Goal: Transaction & Acquisition: Purchase product/service

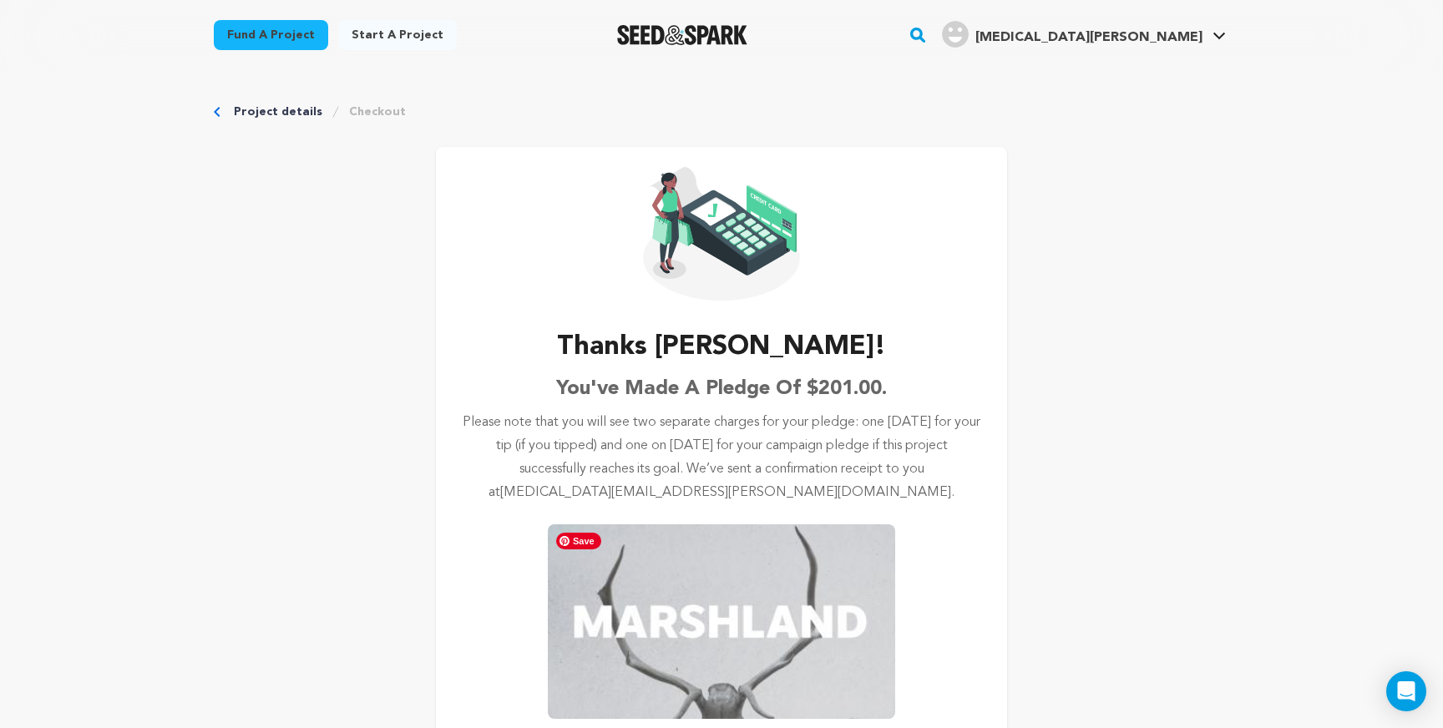
click at [697, 596] on img at bounding box center [721, 622] width 347 height 195
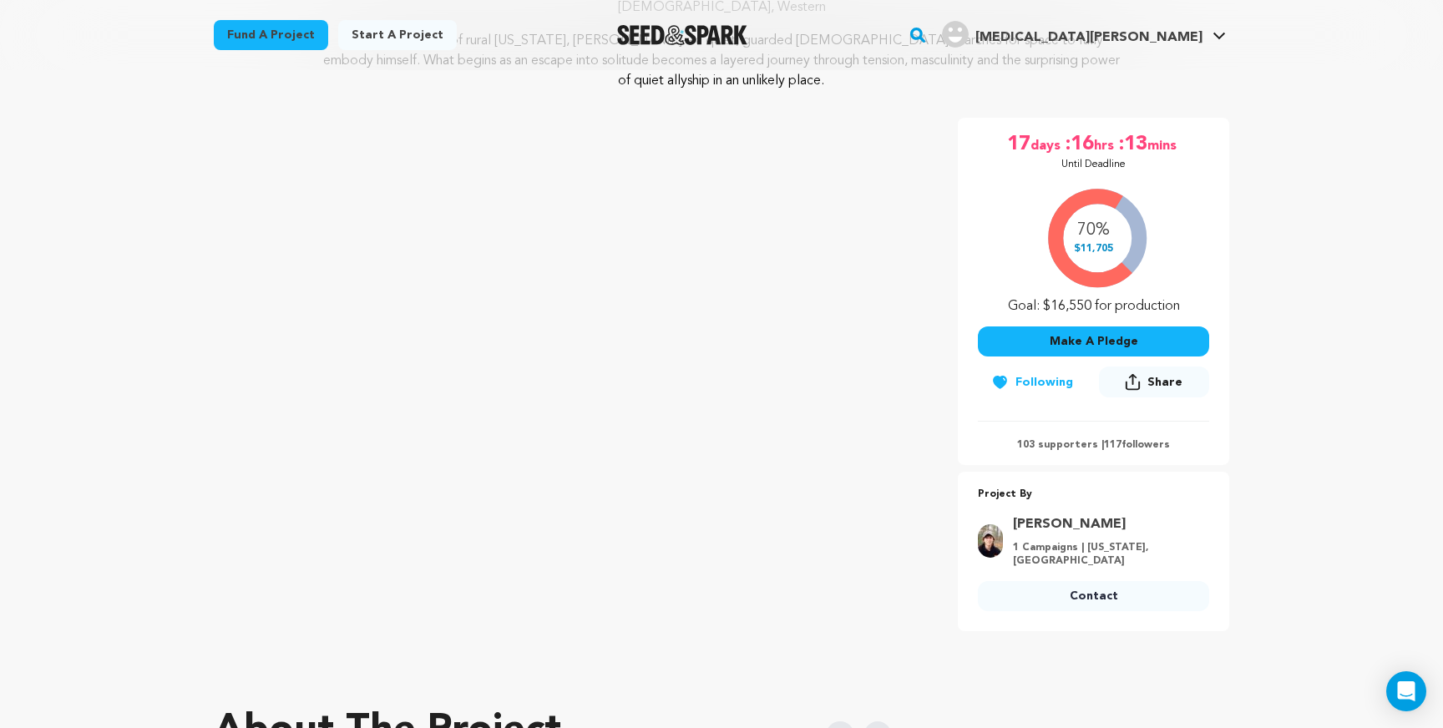
scroll to position [261, 0]
click at [1102, 309] on div "70% $11,705 Goal: $16,550 for production" at bounding box center [1093, 249] width 231 height 139
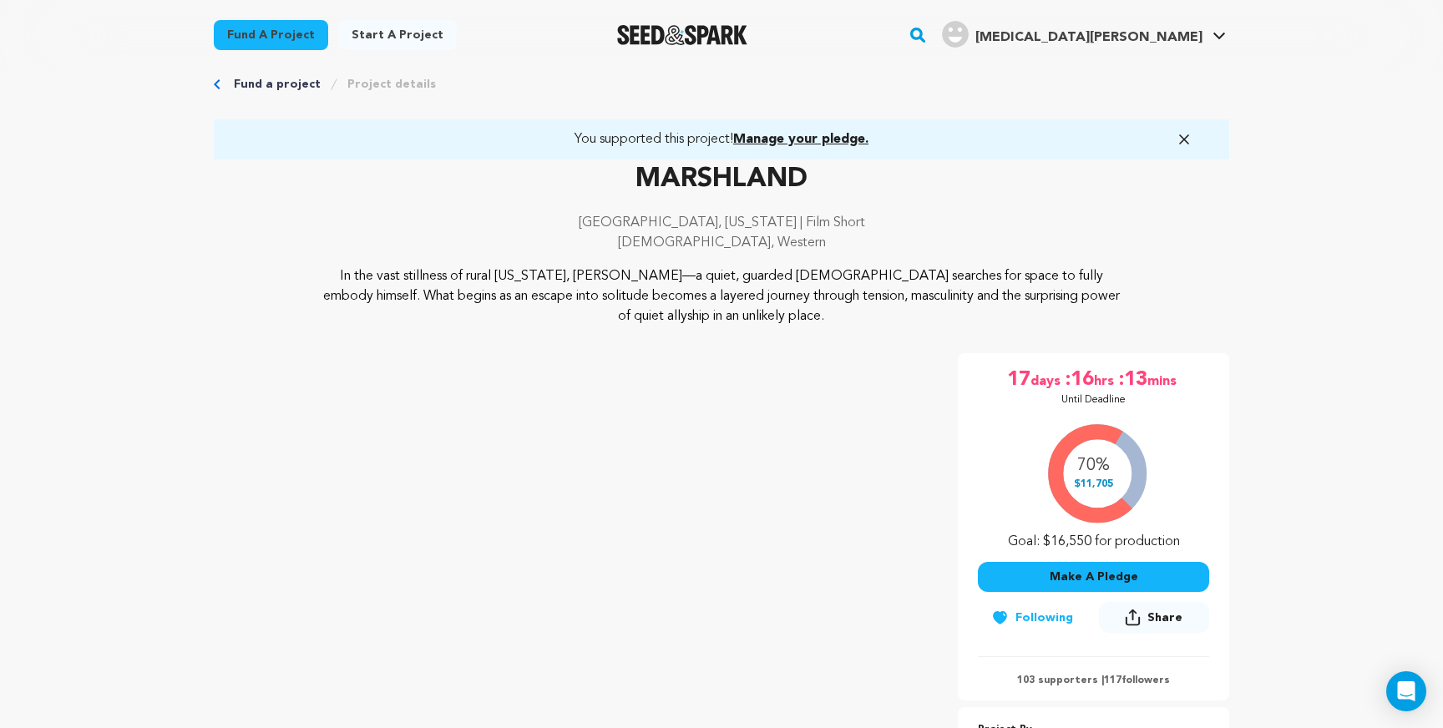
scroll to position [0, 0]
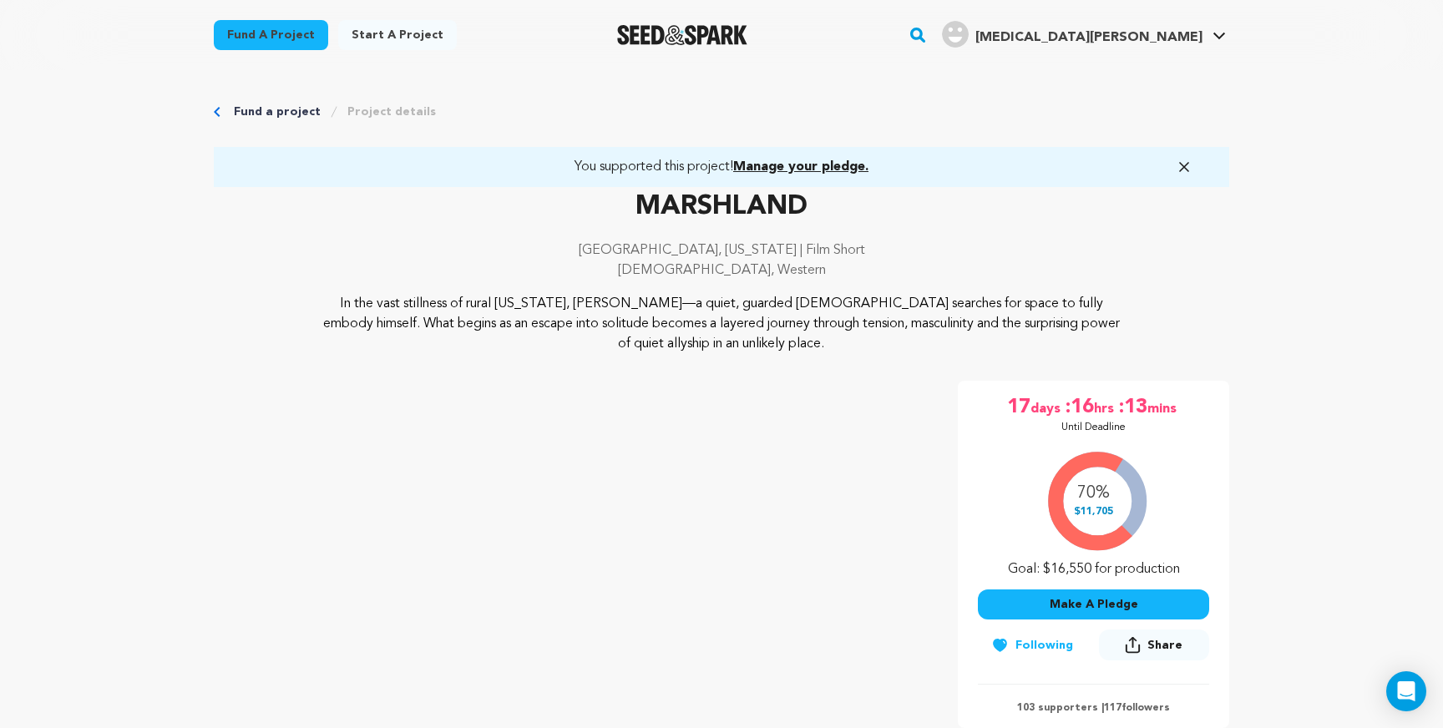
click at [761, 200] on p "MARSHLAND" at bounding box center [722, 207] width 1016 height 40
click at [677, 314] on p "In the vast stillness of rural [US_STATE], [PERSON_NAME]—a quiet, guarded [DEMO…" at bounding box center [722, 324] width 813 height 60
click at [375, 104] on link "Project details" at bounding box center [391, 112] width 89 height 17
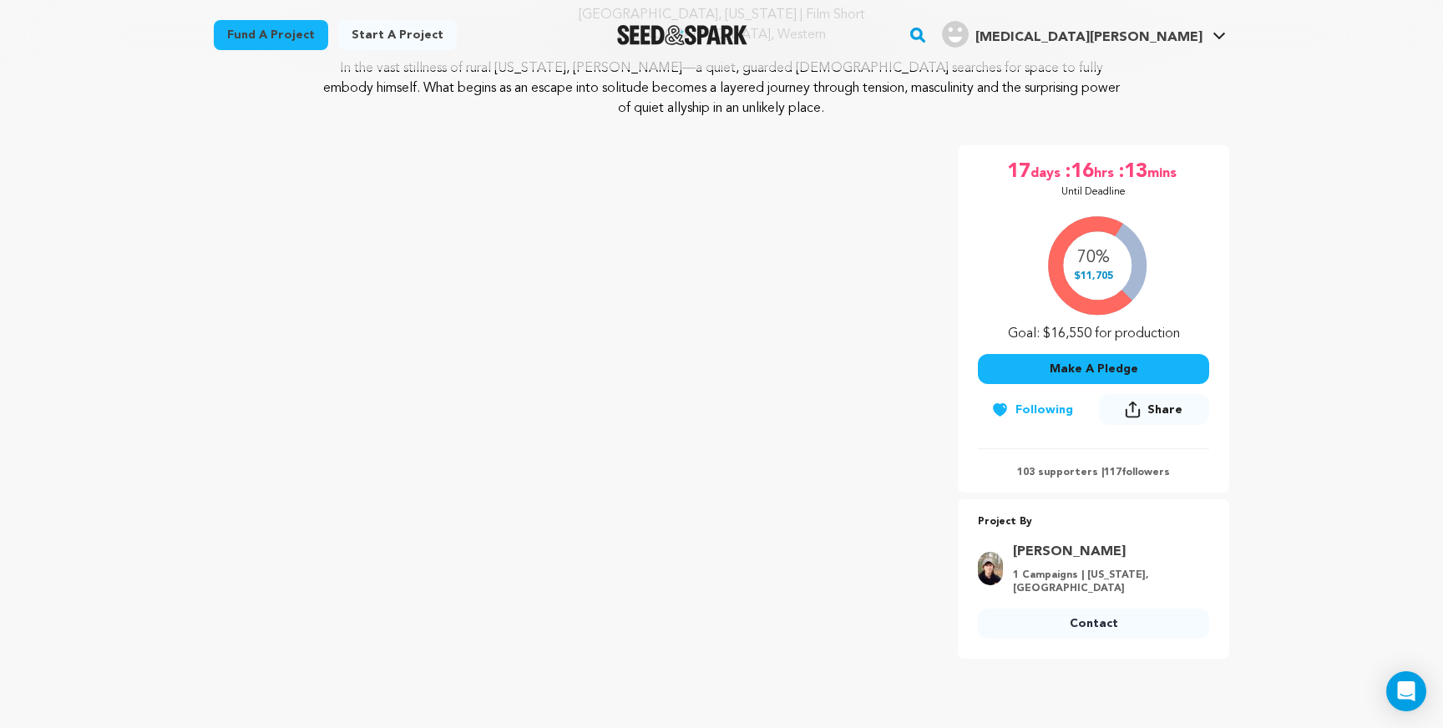
scroll to position [238, 0]
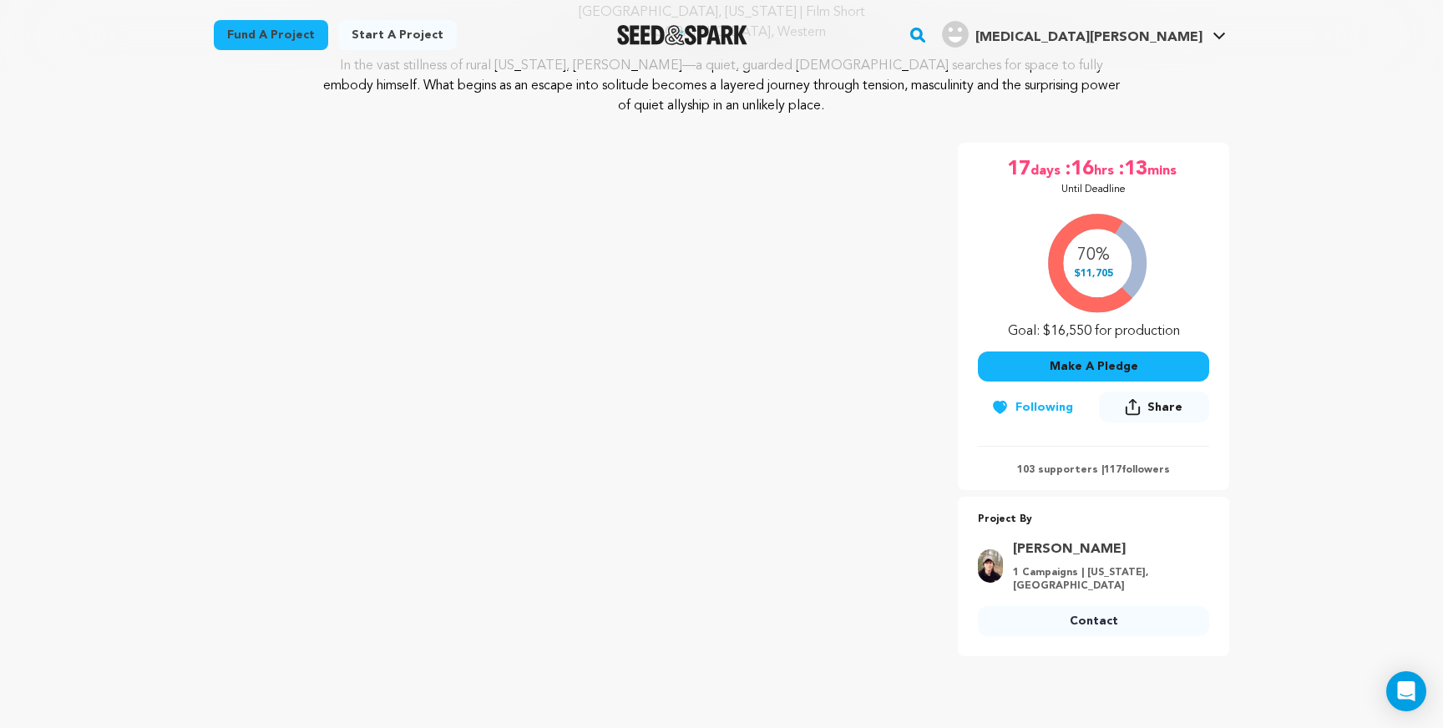
drag, startPoint x: 1096, startPoint y: 323, endPoint x: 1096, endPoint y: 293, distance: 30.1
click at [1096, 323] on div "70% $11,705 Goal: $16,550 for production" at bounding box center [1093, 272] width 231 height 139
click at [1096, 280] on div "70% $11,705 Goal: $16,550 for production" at bounding box center [1093, 272] width 231 height 139
click at [1094, 256] on div "70% $11,705 Goal: $16,550 for production" at bounding box center [1093, 272] width 231 height 139
click at [1119, 230] on div "70% $11,705 Goal: $16,550 for production" at bounding box center [1093, 272] width 231 height 139
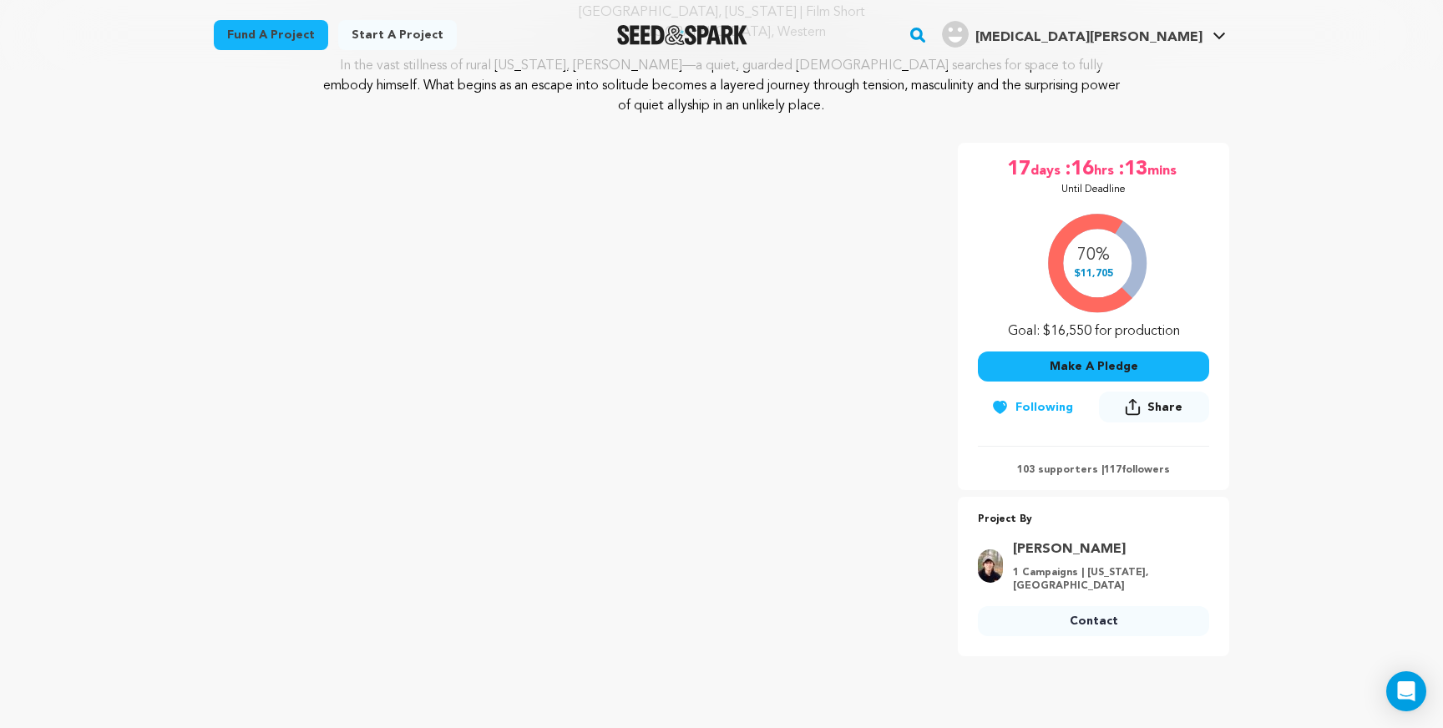
click at [1133, 262] on div "70% $11,705 Goal: $16,550 for production" at bounding box center [1093, 272] width 231 height 139
